Goal: Check status

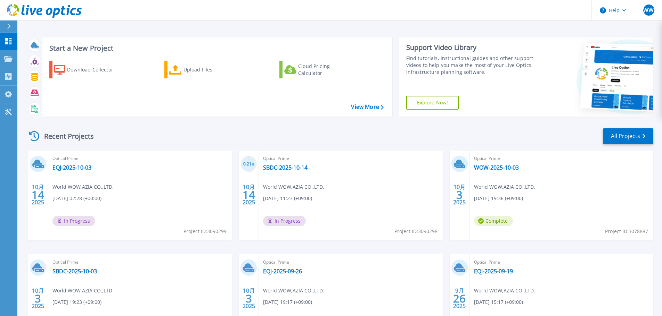
scroll to position [35, 0]
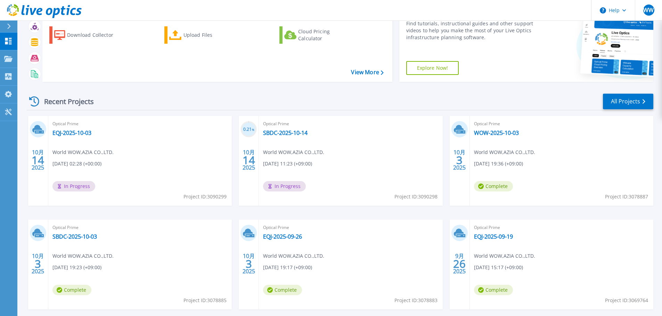
click at [87, 128] on span "Optical Prime" at bounding box center [139, 124] width 175 height 8
click at [81, 132] on link "EQJ-2025-10-03" at bounding box center [71, 133] width 39 height 7
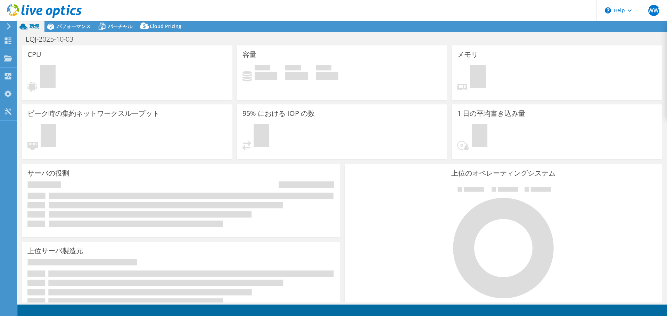
select select "USD"
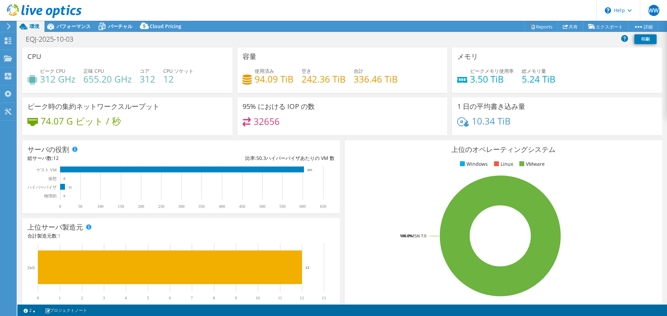
click at [154, 129] on div "74.07 G ビット / 秒" at bounding box center [127, 124] width 200 height 15
